Goal: Task Accomplishment & Management: Manage account settings

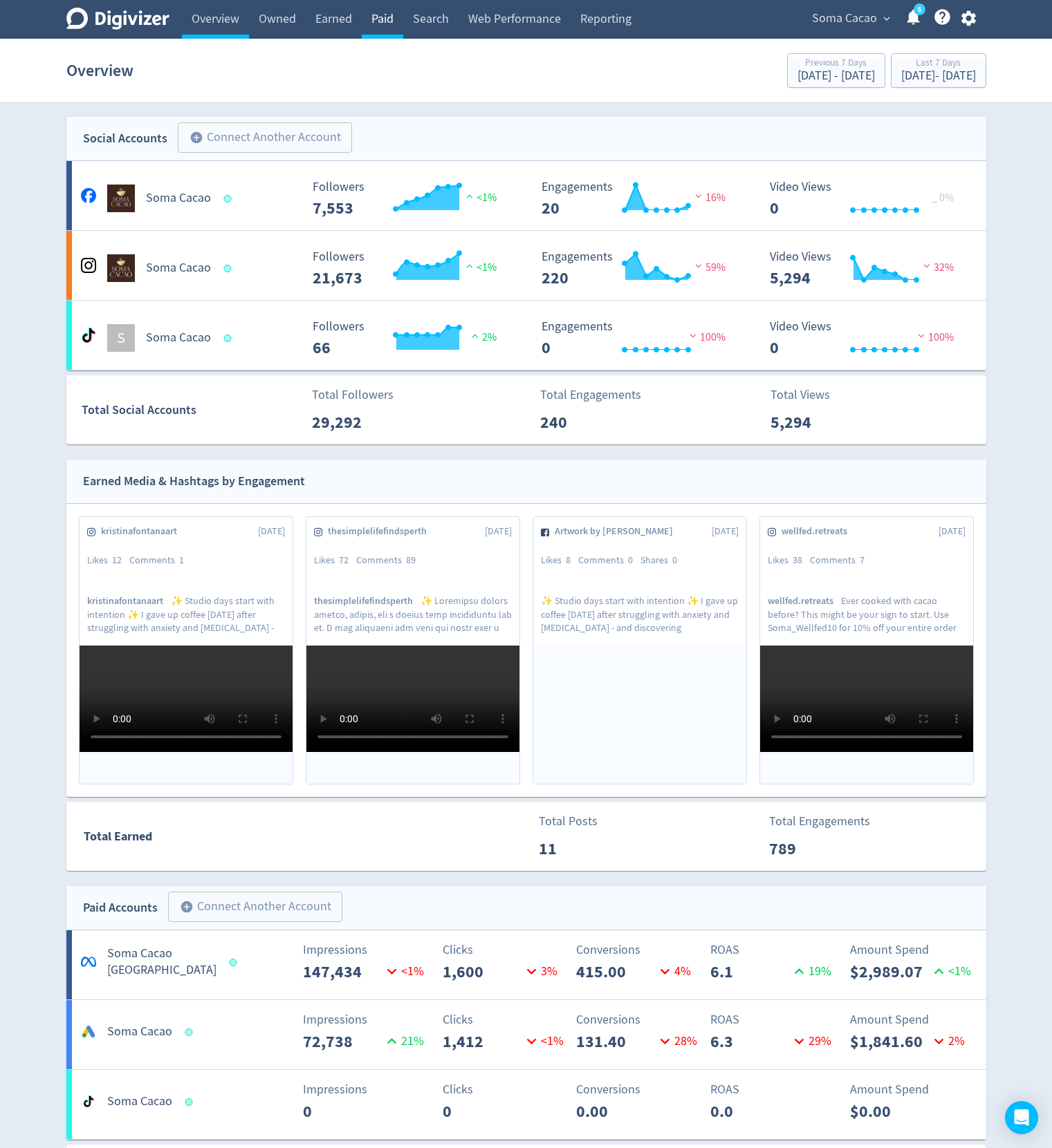
click at [396, 31] on link "Paid" at bounding box center [381, 19] width 41 height 39
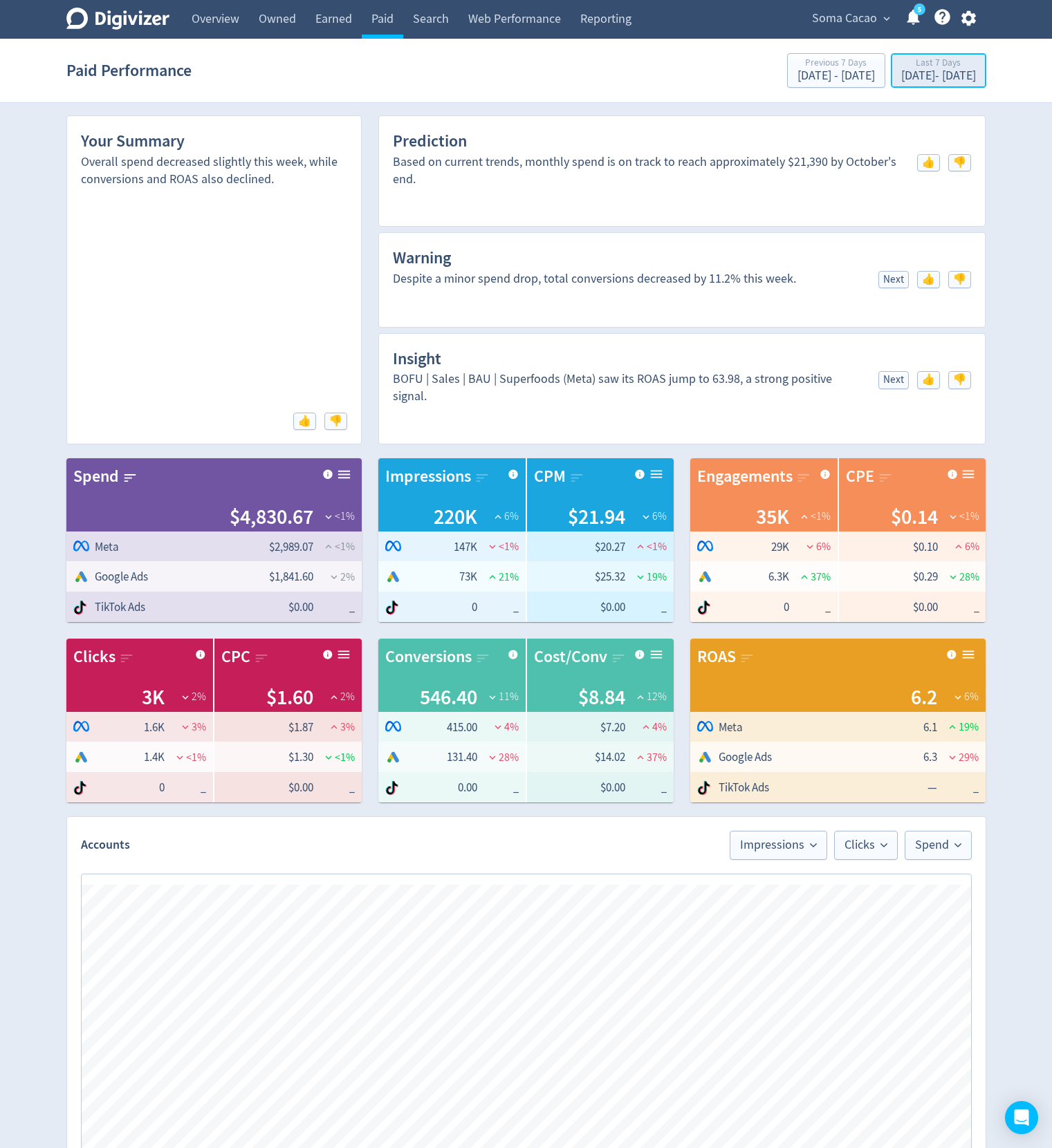
click at [940, 75] on div "[DATE] - [DATE]" at bounding box center [939, 76] width 75 height 12
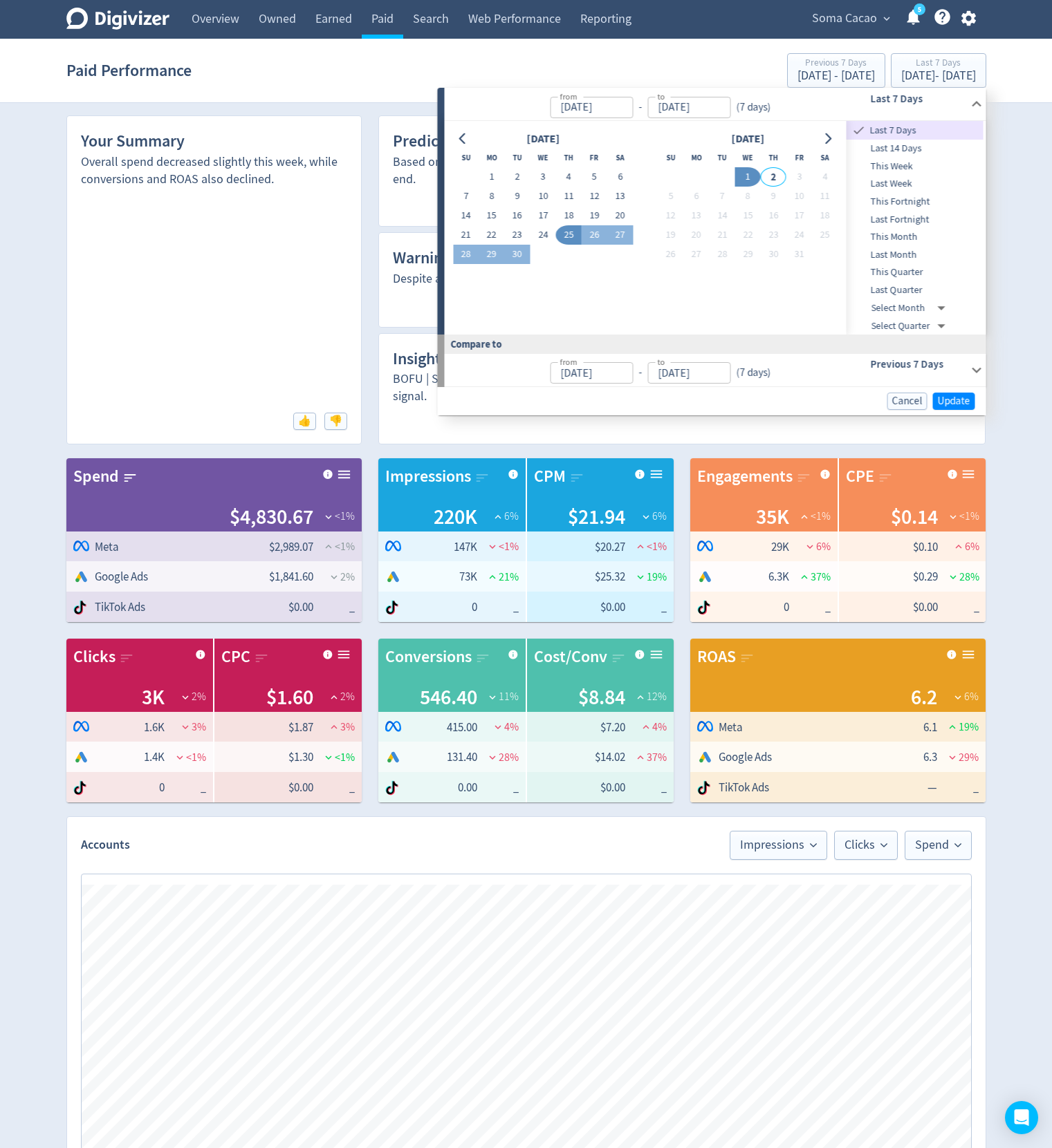
click at [967, 20] on icon "button" at bounding box center [968, 19] width 19 height 19
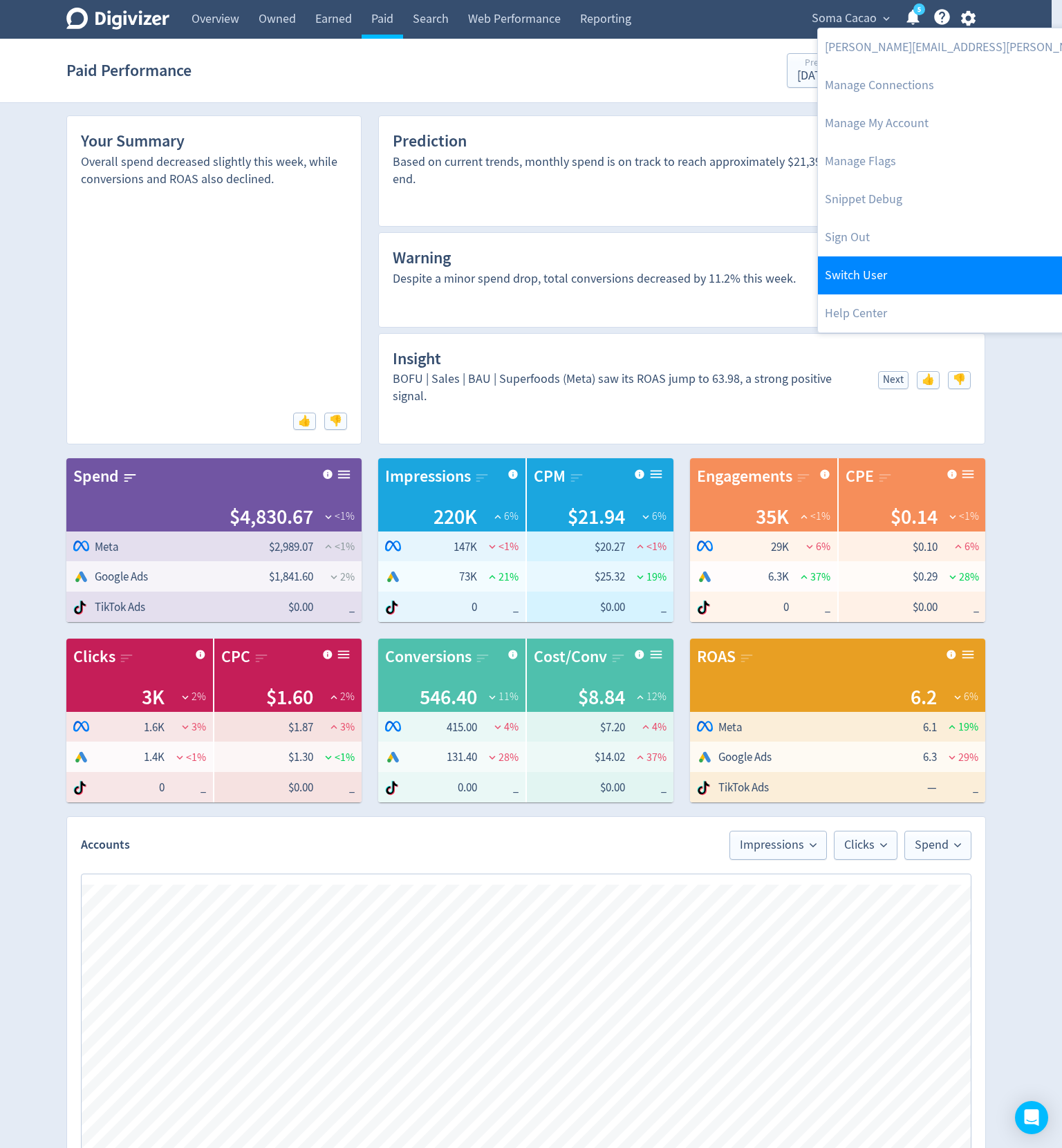
click at [888, 270] on link "Switch User" at bounding box center [1002, 275] width 369 height 38
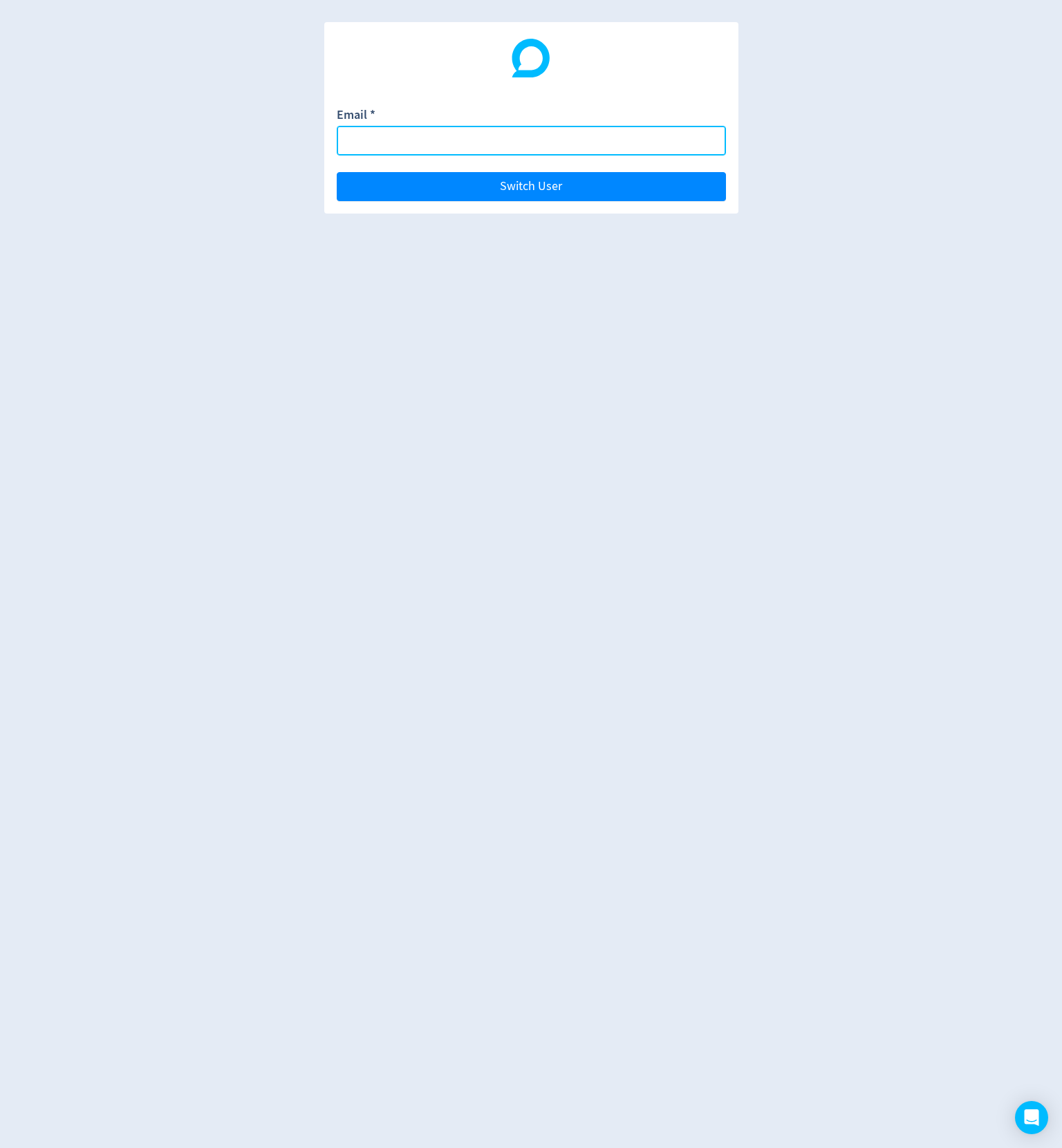
click at [538, 139] on input "Email *" at bounding box center [531, 141] width 389 height 30
type input "[EMAIL_ADDRESS][PERSON_NAME][DOMAIN_NAME]"
click at [336, 172] on button "Switch User" at bounding box center [531, 186] width 389 height 29
